Goal: Task Accomplishment & Management: Use online tool/utility

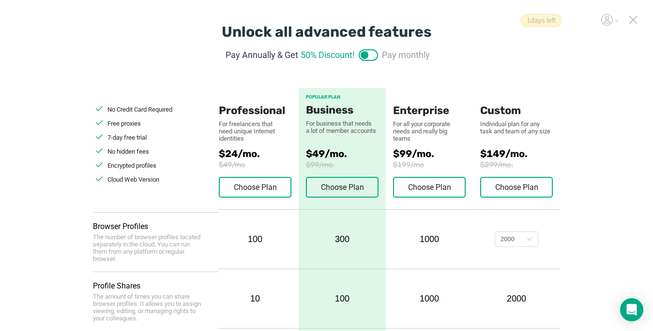
click at [632, 18] on icon at bounding box center [632, 19] width 9 height 9
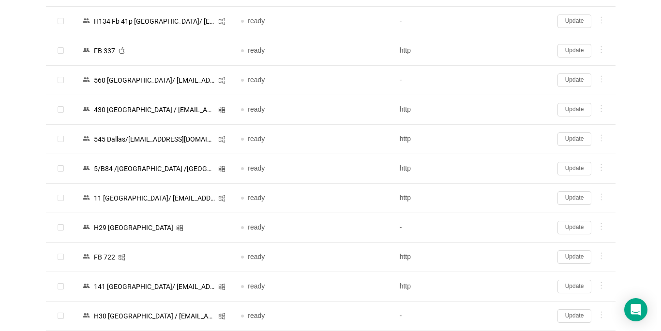
scroll to position [1188, 0]
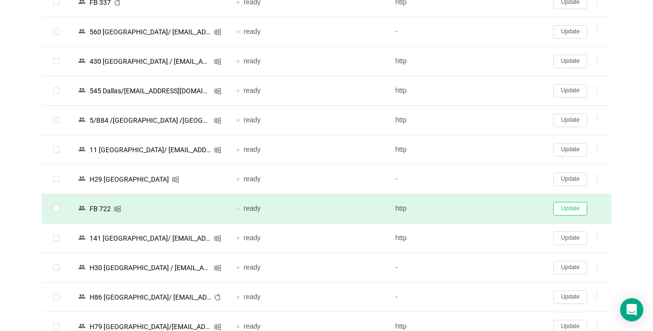
click at [571, 207] on button "Update" at bounding box center [570, 209] width 34 height 14
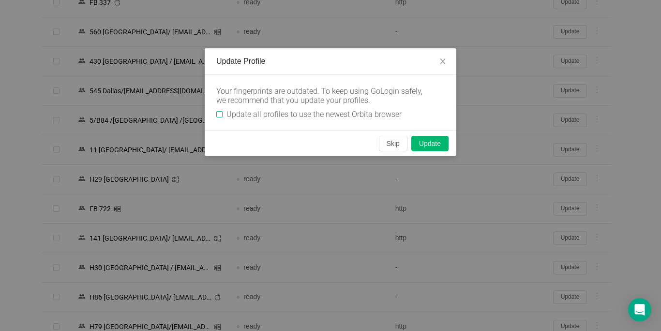
click at [218, 114] on input "Update all profiles to use the newest Orbita browser" at bounding box center [219, 114] width 6 height 6
checkbox input "true"
click at [388, 141] on button "Skip" at bounding box center [393, 143] width 29 height 15
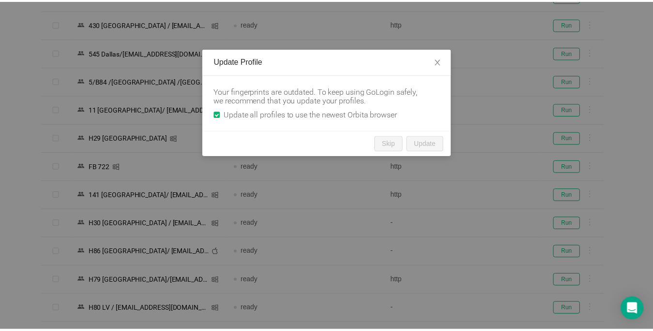
scroll to position [1152, 0]
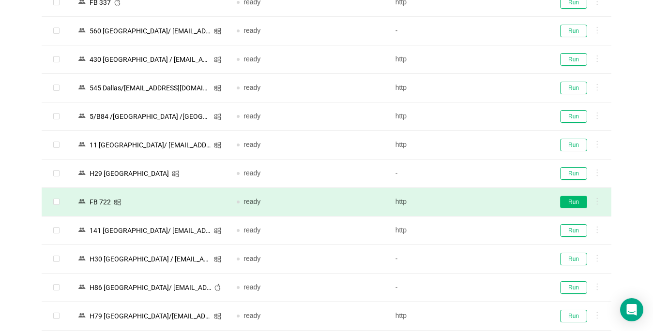
click at [570, 203] on button "Run" at bounding box center [573, 202] width 27 height 13
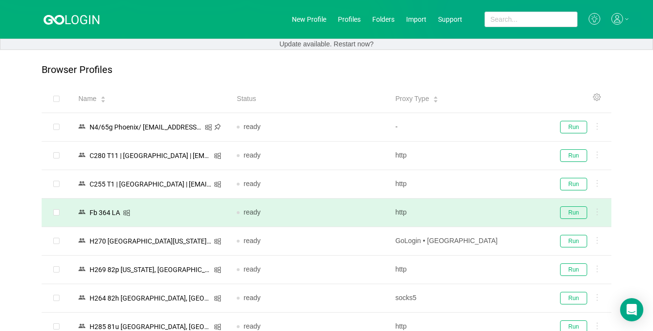
scroll to position [97, 0]
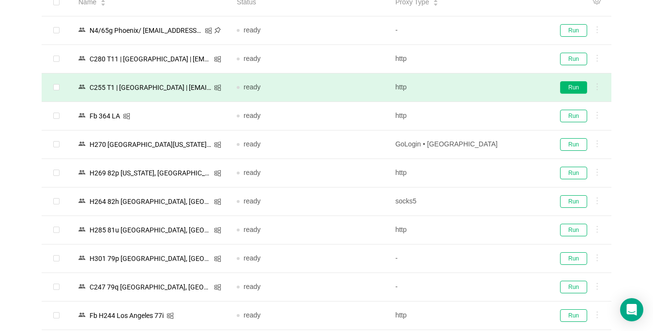
click at [570, 88] on button "Run" at bounding box center [573, 87] width 27 height 13
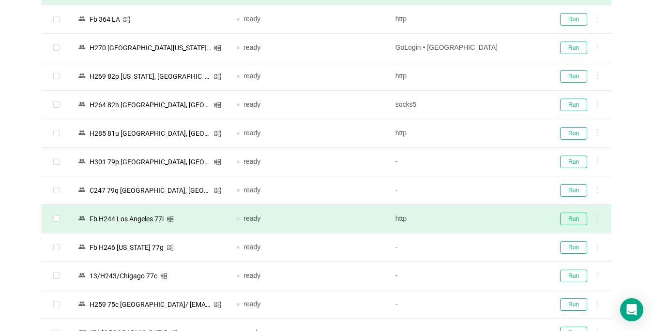
scroll to position [242, 0]
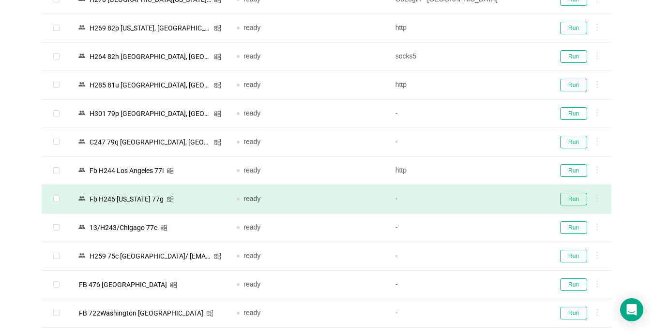
click at [570, 209] on td "Run" at bounding box center [578, 199] width 65 height 29
click at [569, 198] on button "Run" at bounding box center [573, 199] width 27 height 13
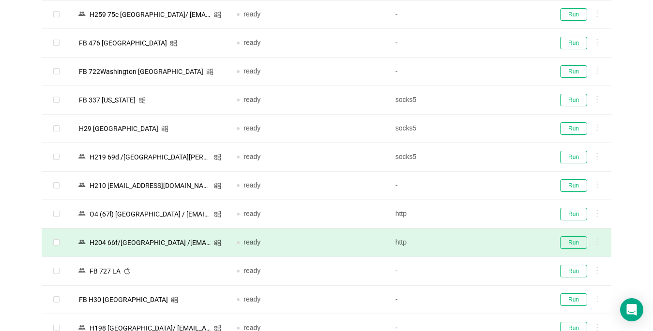
scroll to position [581, 0]
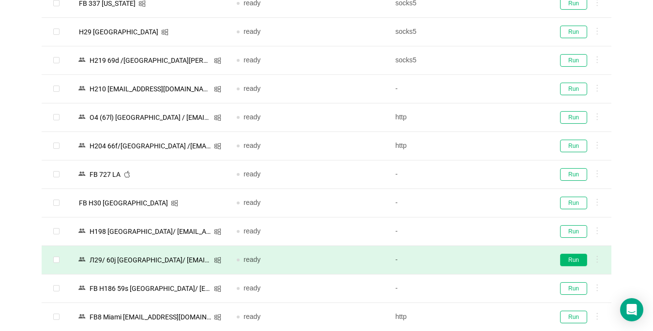
click at [577, 263] on button "Run" at bounding box center [573, 260] width 27 height 13
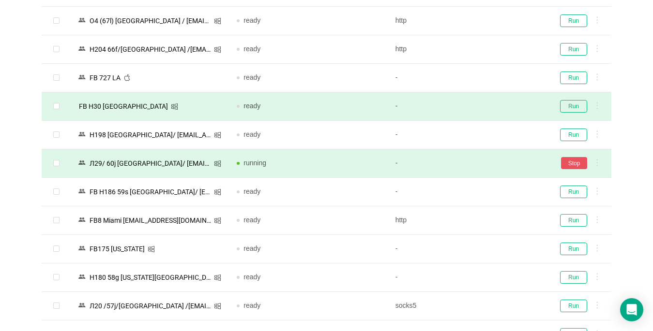
scroll to position [726, 0]
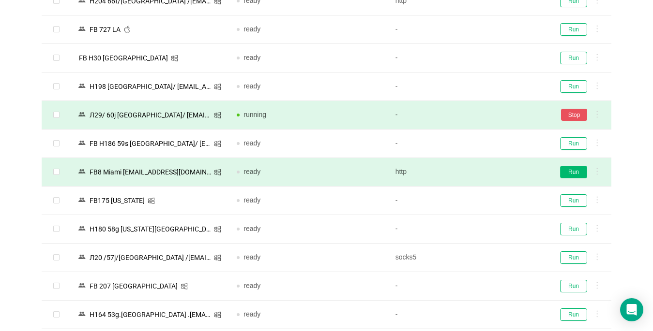
click at [577, 171] on button "Run" at bounding box center [573, 172] width 27 height 13
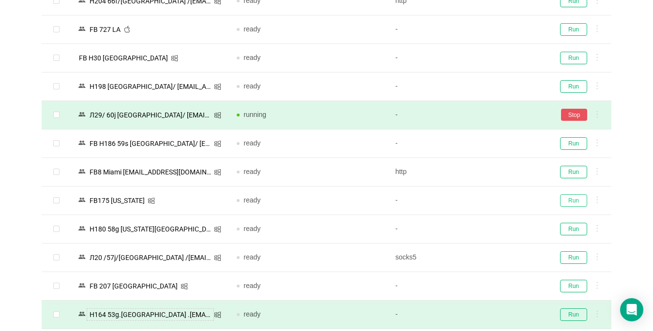
click at [575, 205] on button "Run" at bounding box center [573, 200] width 27 height 13
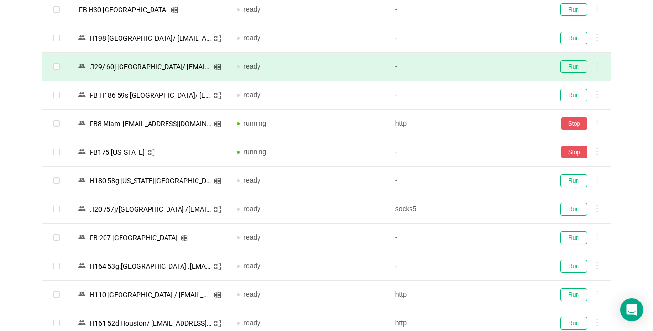
scroll to position [919, 0]
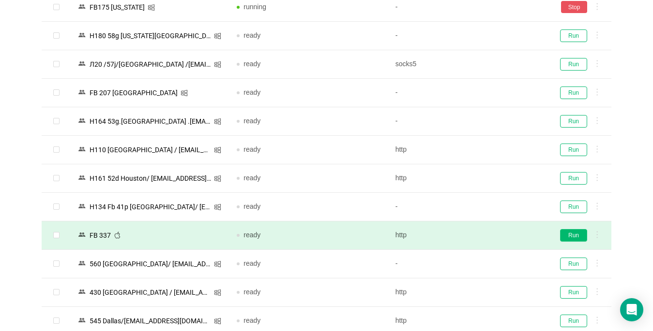
click at [575, 235] on button "Run" at bounding box center [573, 235] width 27 height 13
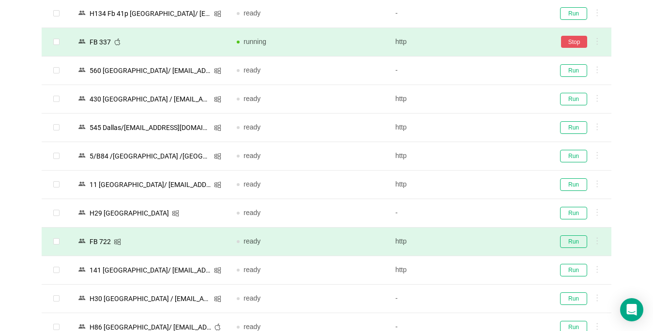
scroll to position [1161, 0]
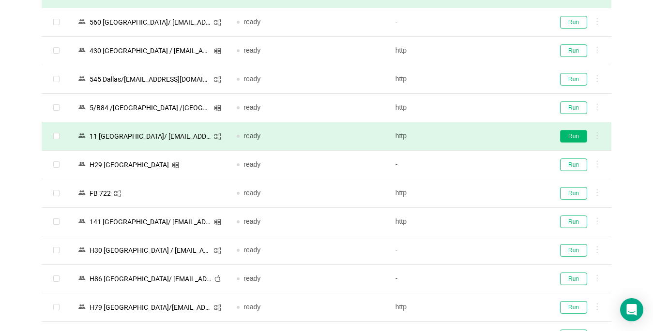
click at [569, 137] on button "Run" at bounding box center [573, 136] width 27 height 13
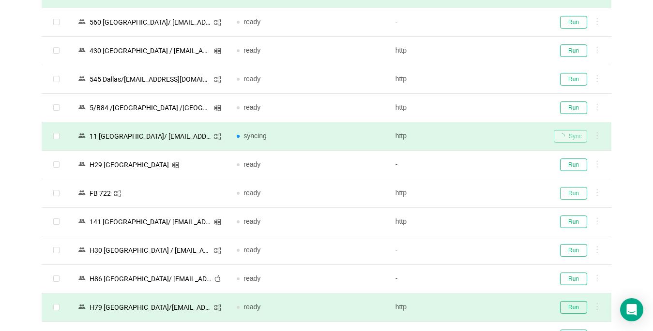
click at [569, 192] on button "Run" at bounding box center [573, 193] width 27 height 13
click at [571, 218] on button "Run" at bounding box center [573, 222] width 27 height 13
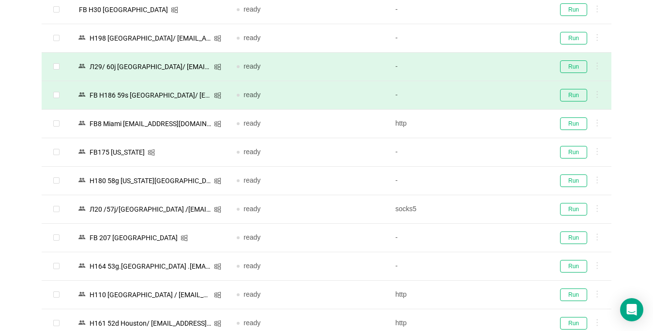
scroll to position [871, 0]
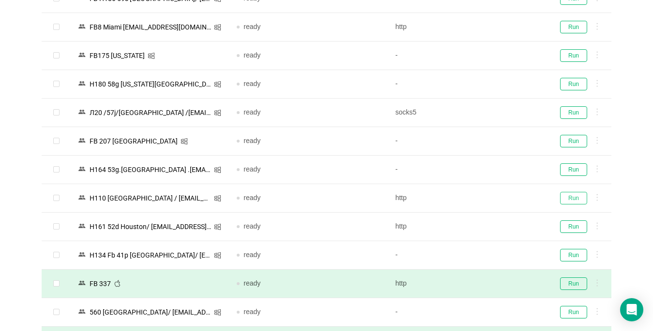
drag, startPoint x: 567, startPoint y: 200, endPoint x: 273, endPoint y: 331, distance: 321.9
click at [567, 200] on button "Run" at bounding box center [573, 198] width 27 height 13
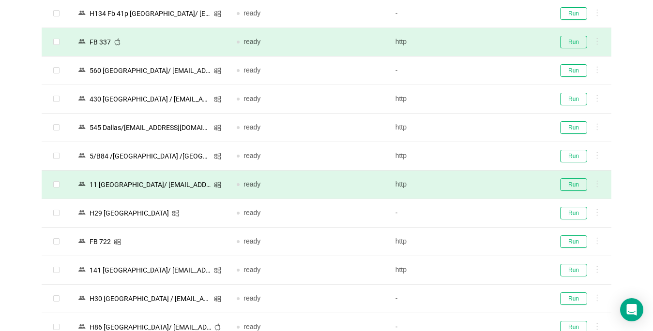
scroll to position [1210, 0]
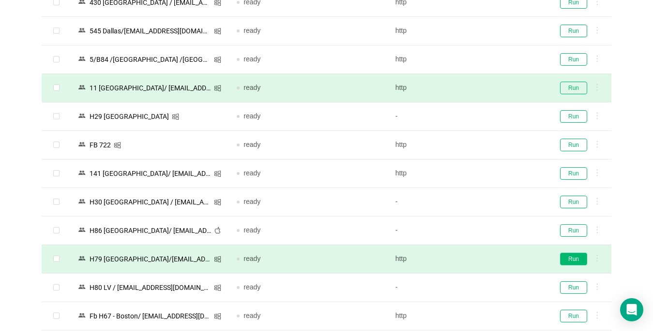
click at [572, 259] on button "Run" at bounding box center [573, 259] width 27 height 13
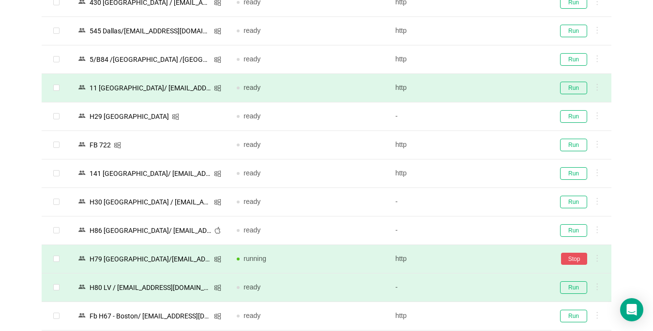
scroll to position [1161, 0]
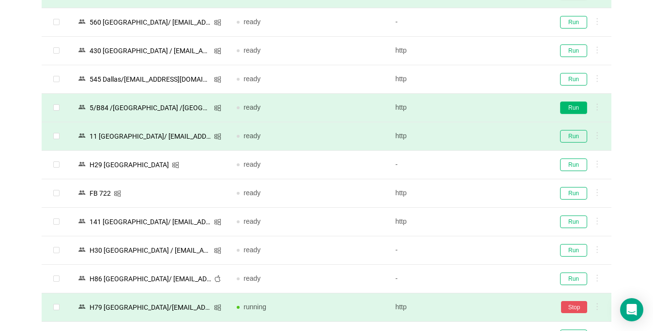
click at [570, 108] on button "Run" at bounding box center [573, 108] width 27 height 13
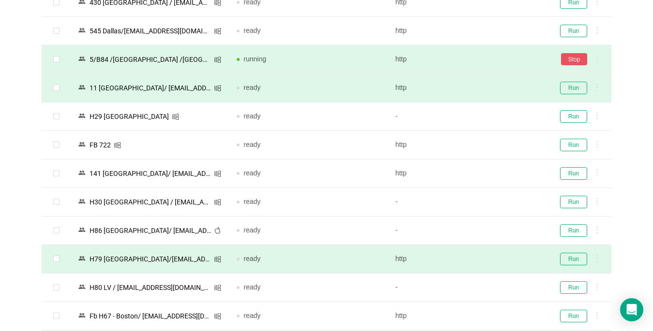
scroll to position [1258, 0]
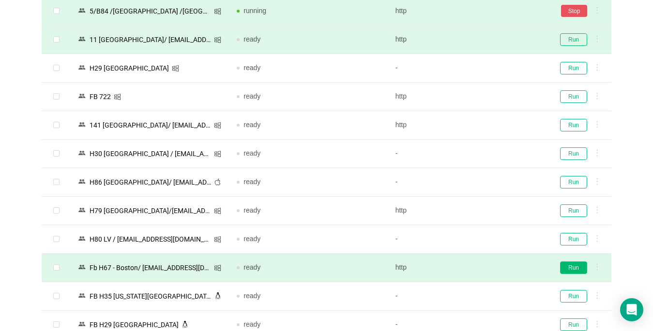
click at [568, 269] on button "Run" at bounding box center [573, 268] width 27 height 13
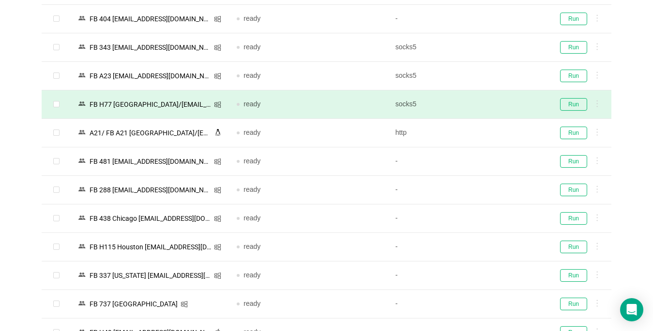
scroll to position [1984, 0]
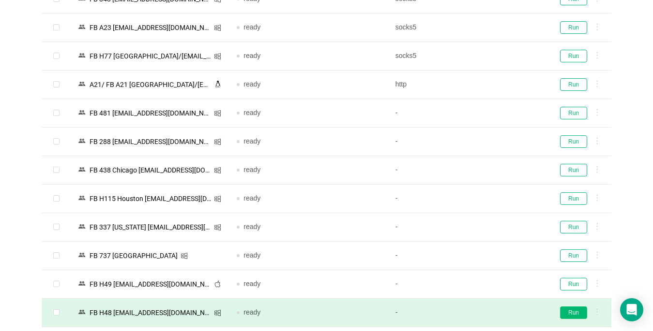
click at [578, 313] on button "Run" at bounding box center [573, 313] width 27 height 13
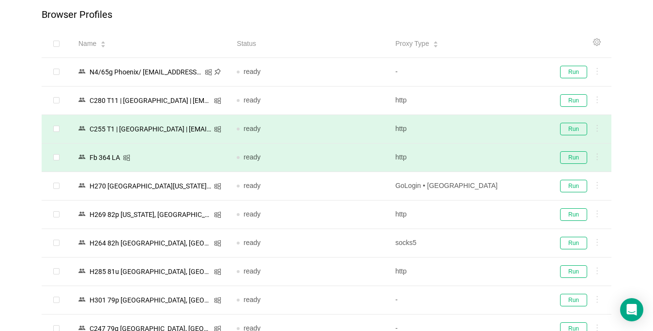
scroll to position [200, 0]
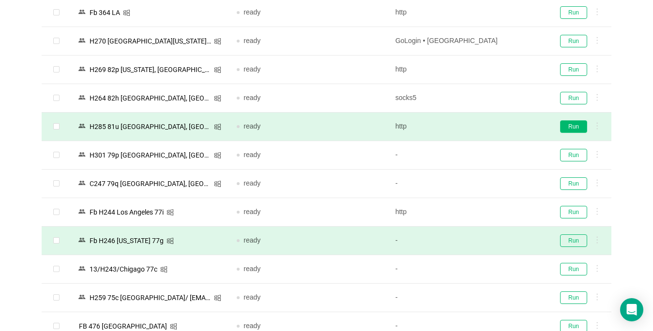
click at [574, 126] on button "Run" at bounding box center [573, 126] width 27 height 13
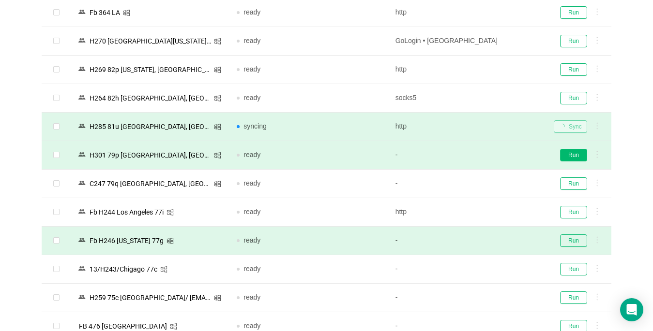
click at [578, 158] on button "Run" at bounding box center [573, 155] width 27 height 13
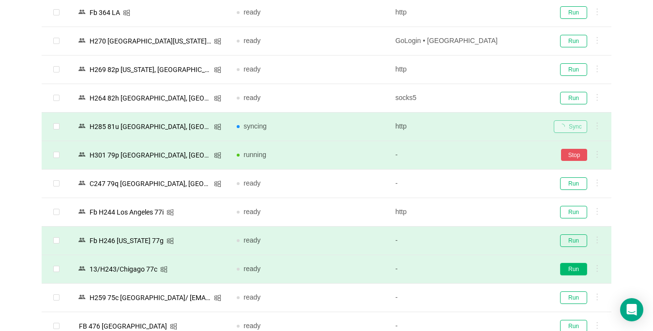
scroll to position [297, 0]
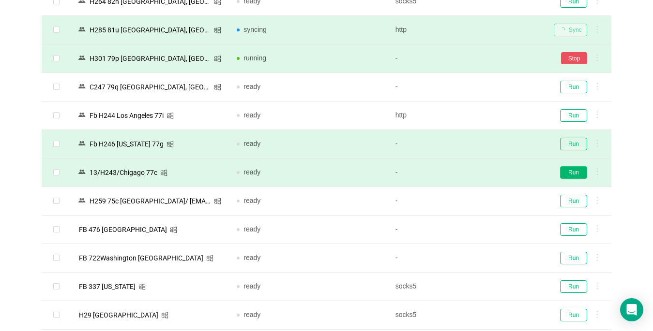
click at [566, 169] on button "Run" at bounding box center [573, 172] width 27 height 13
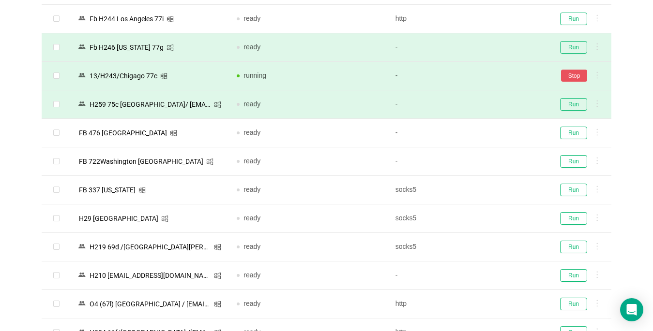
scroll to position [491, 0]
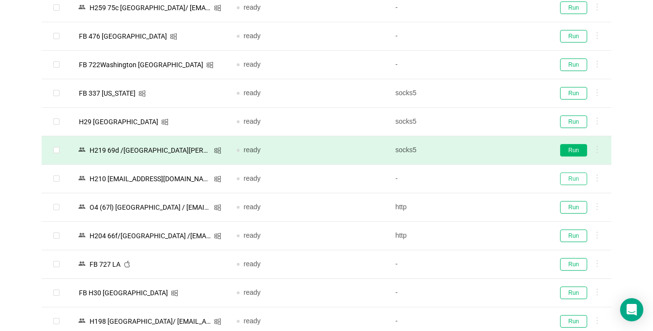
drag, startPoint x: 568, startPoint y: 175, endPoint x: 571, endPoint y: 147, distance: 28.2
click at [569, 174] on button "Run" at bounding box center [573, 179] width 27 height 13
drag, startPoint x: 571, startPoint y: 147, endPoint x: 426, endPoint y: 163, distance: 146.0
click at [570, 146] on button "Run" at bounding box center [573, 150] width 27 height 13
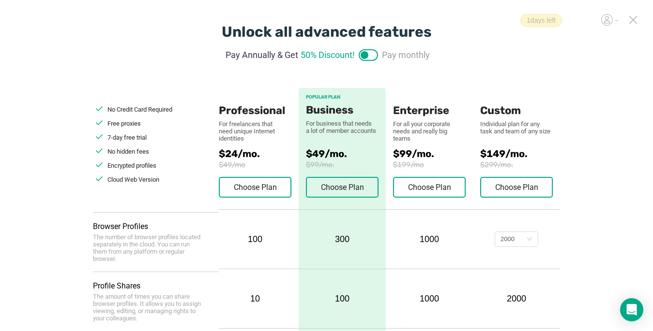
click at [627, 18] on div "1 days left" at bounding box center [576, 20] width 112 height 13
click at [634, 19] on icon at bounding box center [632, 19] width 7 height 7
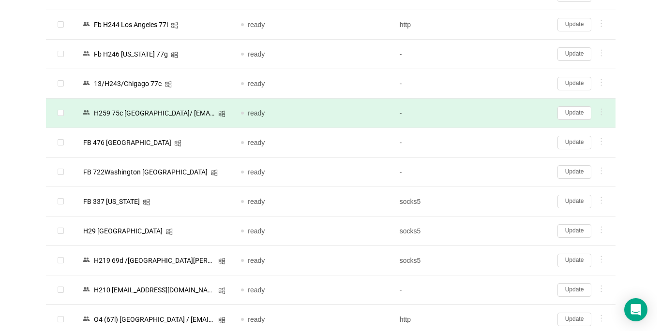
scroll to position [435, 0]
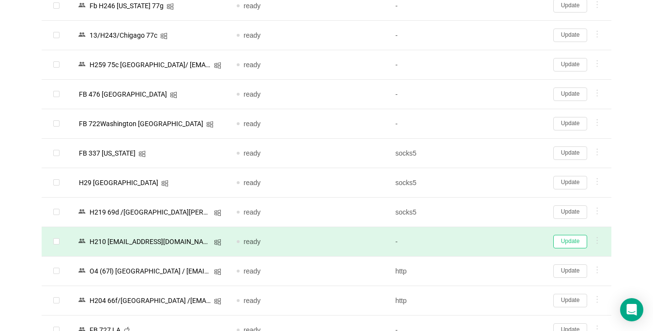
click at [563, 236] on button "Update" at bounding box center [570, 242] width 34 height 14
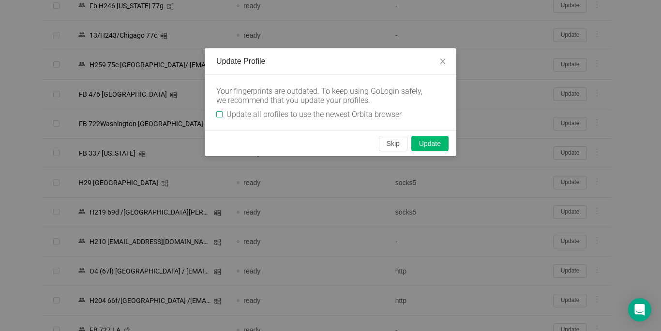
drag, startPoint x: 219, startPoint y: 112, endPoint x: 364, endPoint y: 132, distance: 146.0
click at [219, 112] on input "Update all profiles to use the newest Orbita browser" at bounding box center [219, 114] width 6 height 6
checkbox input "true"
click at [391, 146] on button "Skip" at bounding box center [393, 143] width 29 height 15
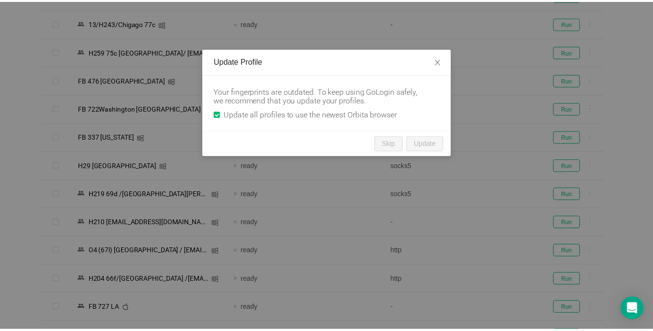
scroll to position [424, 0]
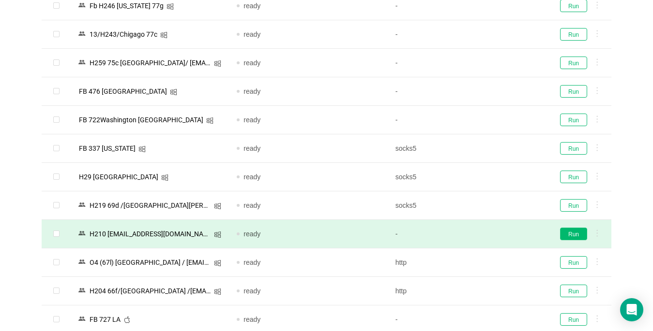
click at [568, 236] on button "Run" at bounding box center [573, 234] width 27 height 13
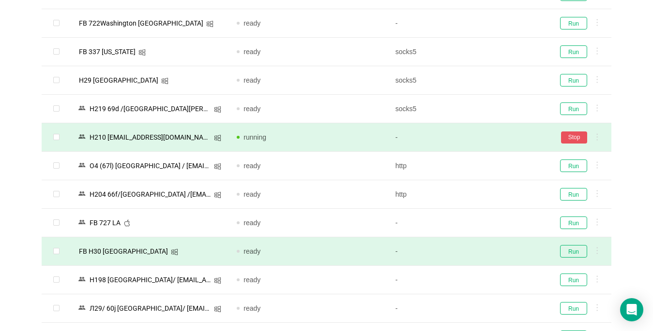
scroll to position [569, 0]
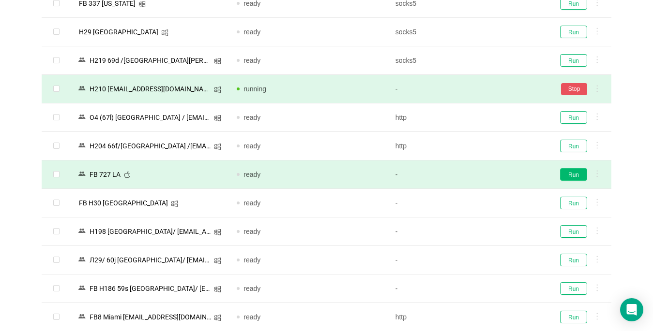
click at [574, 178] on button "Run" at bounding box center [573, 174] width 27 height 13
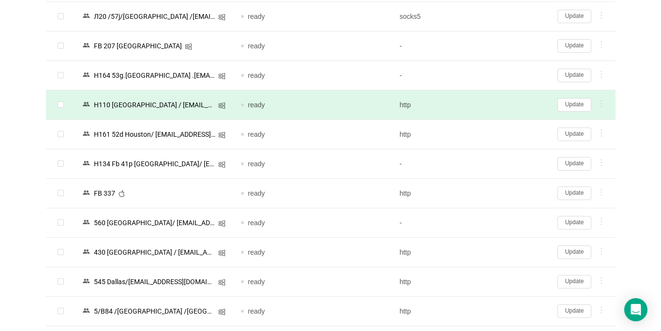
scroll to position [1005, 0]
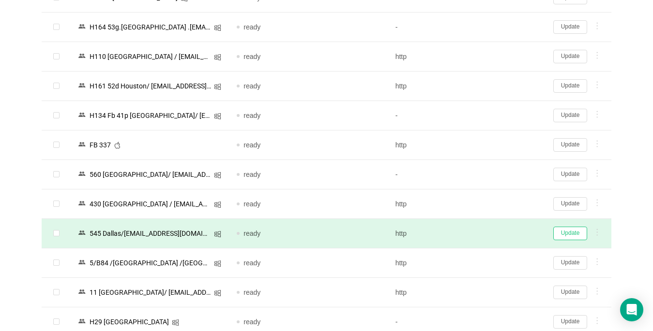
click at [571, 233] on button "Update" at bounding box center [570, 234] width 34 height 14
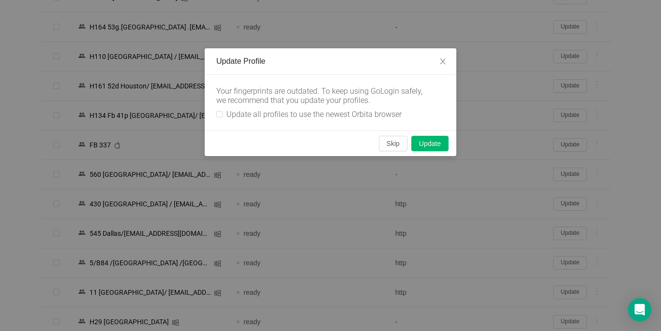
click at [216, 114] on div "Your fingerprints are outdated. To keep using GoLogin safely, we recommend that…" at bounding box center [331, 103] width 252 height 56
click at [215, 115] on div "Your fingerprints are outdated. To keep using GoLogin safely, we recommend that…" at bounding box center [331, 103] width 252 height 56
click at [220, 115] on input "Update all profiles to use the newest Orbita browser" at bounding box center [219, 114] width 6 height 6
checkbox input "true"
click at [382, 142] on button "Skip" at bounding box center [393, 143] width 29 height 15
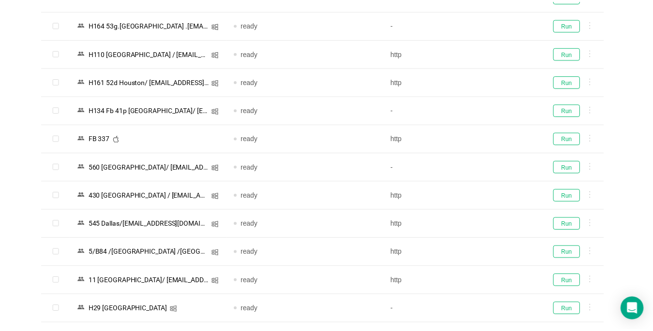
scroll to position [1003, 0]
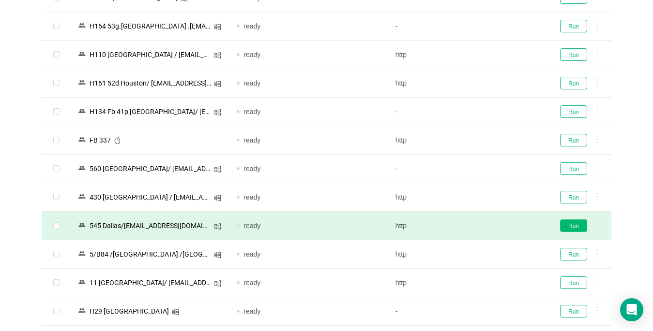
click at [569, 225] on button "Run" at bounding box center [573, 226] width 27 height 13
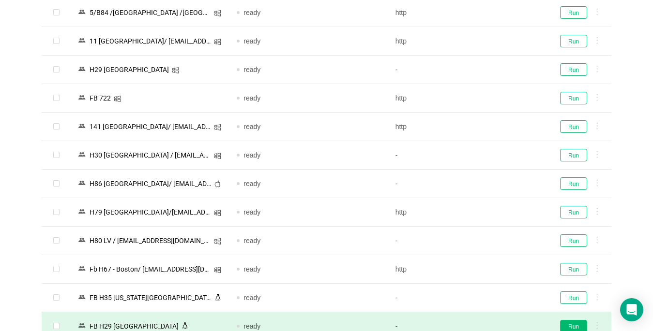
scroll to position [1342, 0]
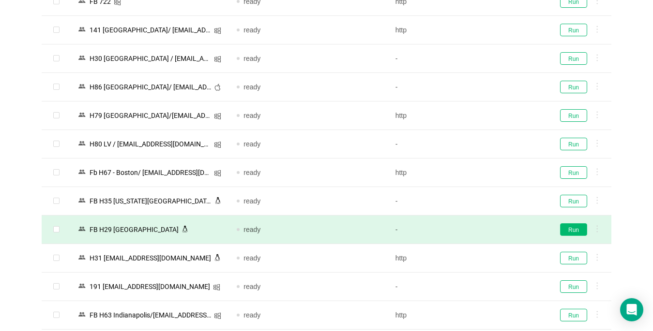
click at [573, 229] on button "Run" at bounding box center [573, 230] width 27 height 13
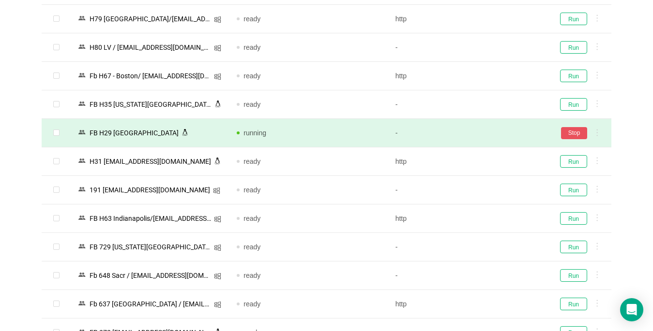
scroll to position [1487, 0]
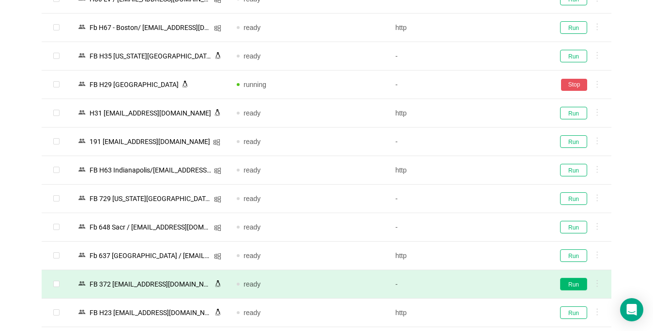
click at [577, 284] on button "Run" at bounding box center [573, 284] width 27 height 13
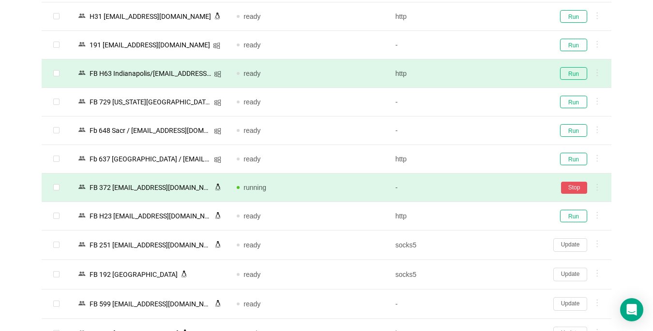
scroll to position [1632, 0]
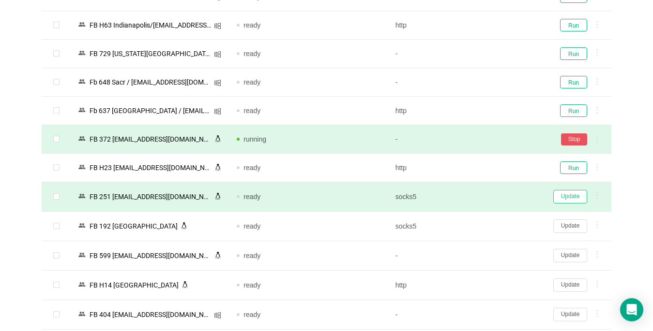
click at [571, 198] on button "Update" at bounding box center [570, 197] width 34 height 14
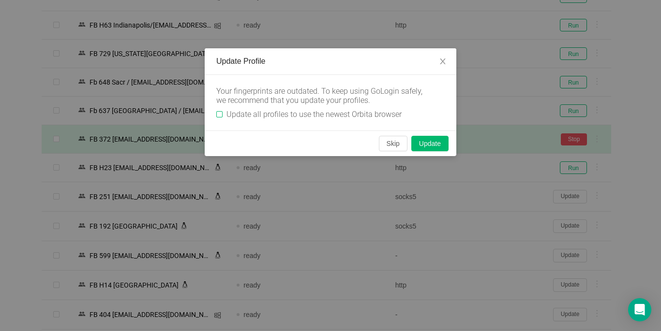
drag, startPoint x: 218, startPoint y: 111, endPoint x: 249, endPoint y: 119, distance: 32.3
click at [218, 112] on input "Update all profiles to use the newest Orbita browser" at bounding box center [219, 114] width 6 height 6
checkbox input "true"
click at [395, 146] on button "Skip" at bounding box center [393, 143] width 29 height 15
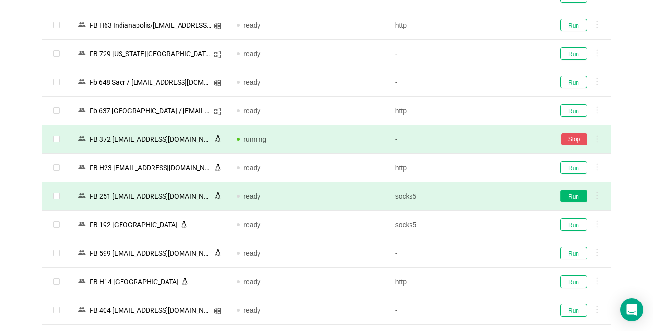
click at [573, 195] on button "Run" at bounding box center [573, 196] width 27 height 13
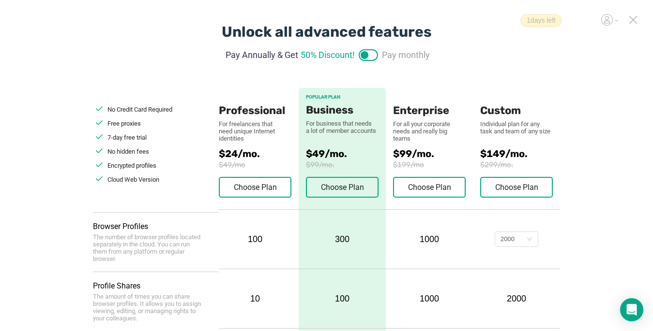
click at [633, 19] on icon at bounding box center [632, 19] width 7 height 7
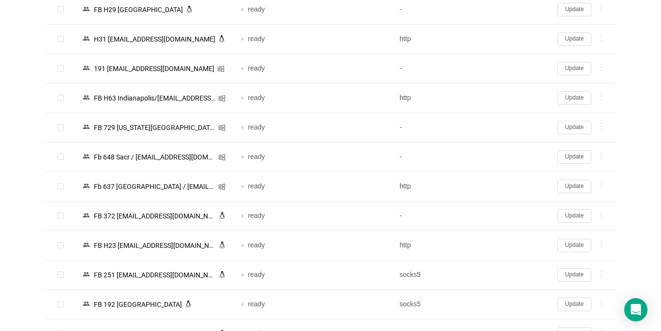
scroll to position [1672, 0]
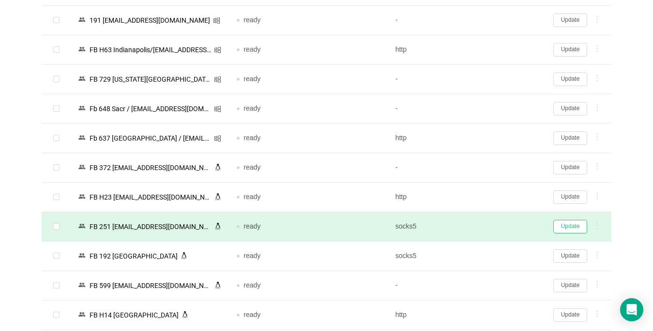
click at [559, 224] on button "Update" at bounding box center [570, 227] width 34 height 14
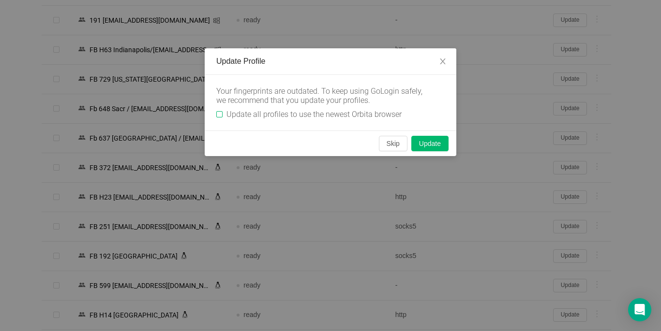
click at [220, 113] on input "Update all profiles to use the newest Orbita browser" at bounding box center [219, 114] width 6 height 6
checkbox input "true"
click at [389, 148] on button "Skip" at bounding box center [393, 143] width 29 height 15
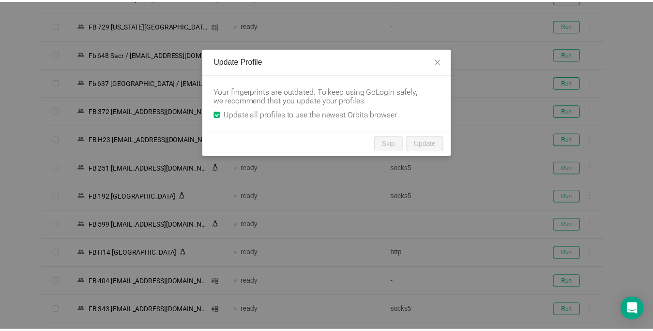
scroll to position [1621, 0]
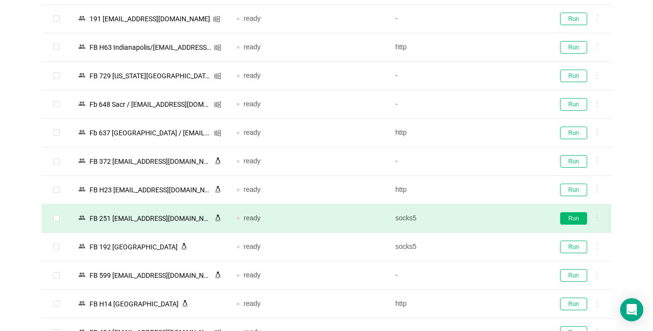
click at [582, 222] on button "Run" at bounding box center [573, 218] width 27 height 13
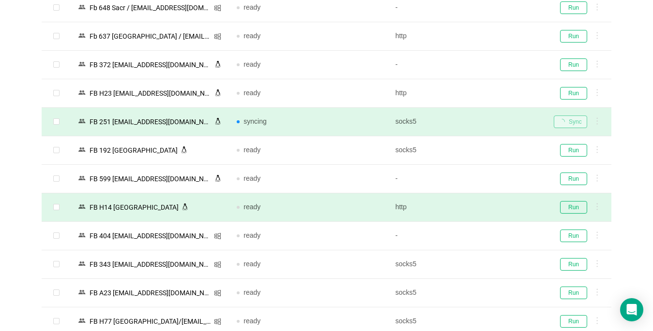
scroll to position [1815, 0]
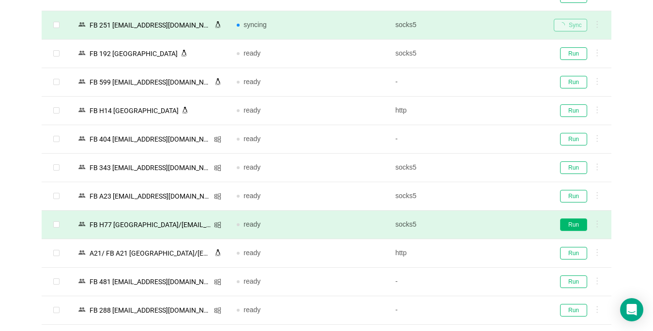
click at [567, 225] on button "Run" at bounding box center [573, 225] width 27 height 13
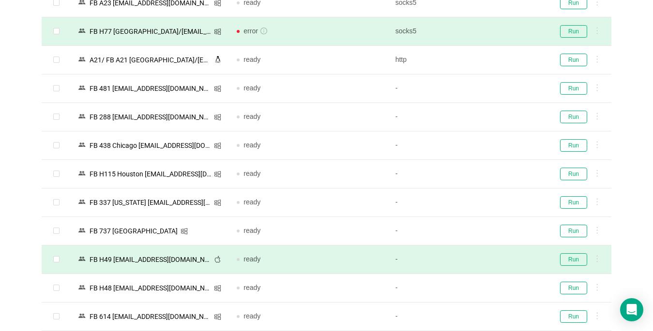
scroll to position [2057, 0]
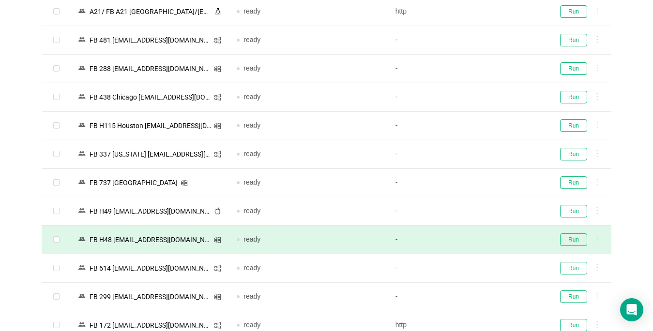
click at [565, 269] on button "Run" at bounding box center [573, 268] width 27 height 13
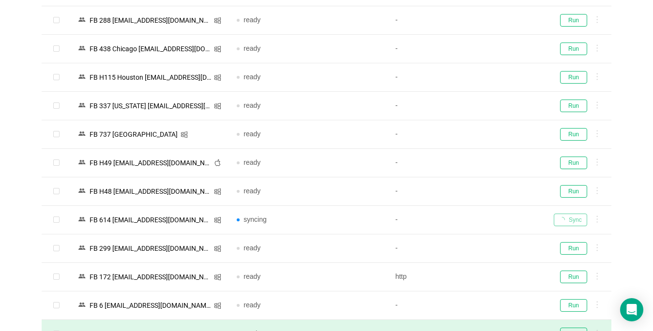
scroll to position [2165, 0]
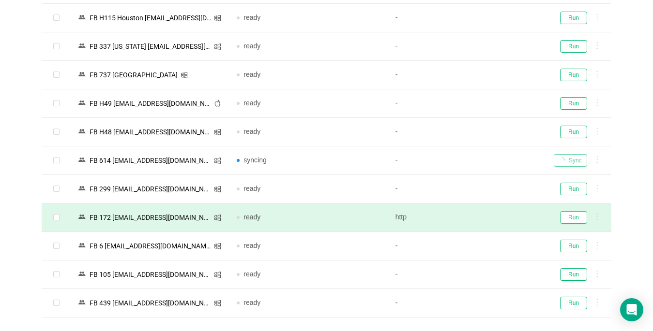
click at [575, 217] on button "Run" at bounding box center [573, 217] width 27 height 13
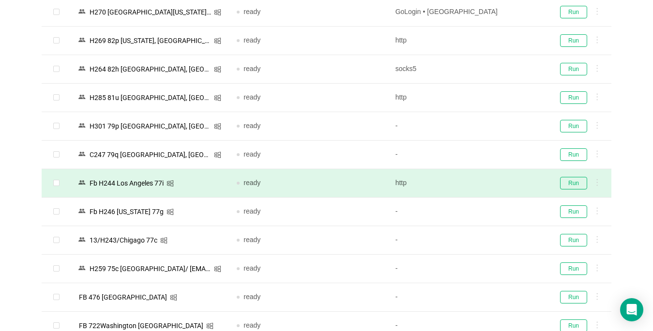
scroll to position [0, 0]
